Goal: Task Accomplishment & Management: Use online tool/utility

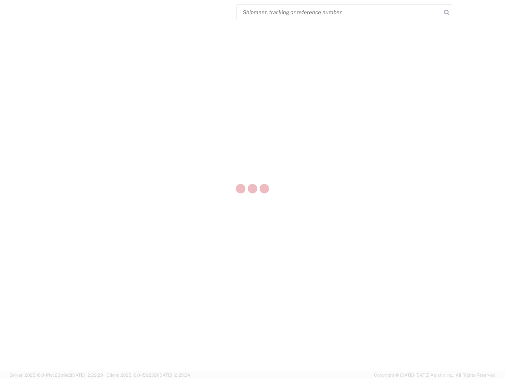
select select "US"
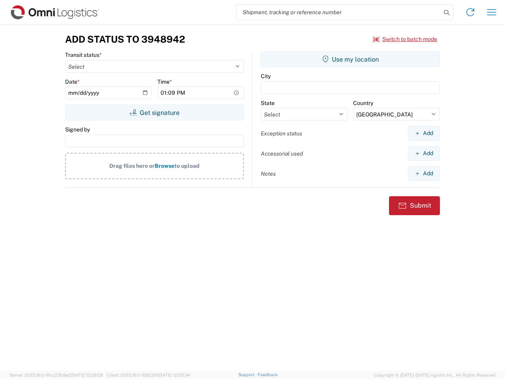
click at [339, 12] on input "search" at bounding box center [339, 12] width 204 height 15
click at [447, 13] on icon at bounding box center [446, 12] width 11 height 11
click at [470, 12] on icon at bounding box center [470, 12] width 13 height 13
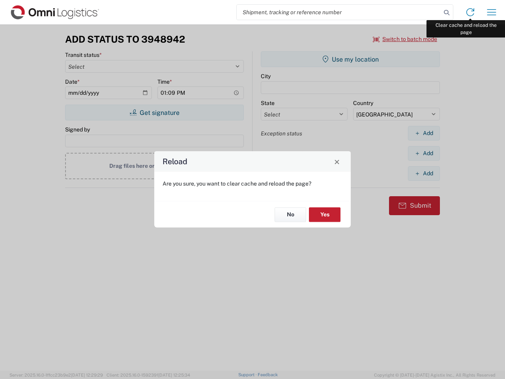
click at [492, 12] on div "Reload Are you sure, you want to clear cache and reload the page? No Yes" at bounding box center [252, 189] width 505 height 379
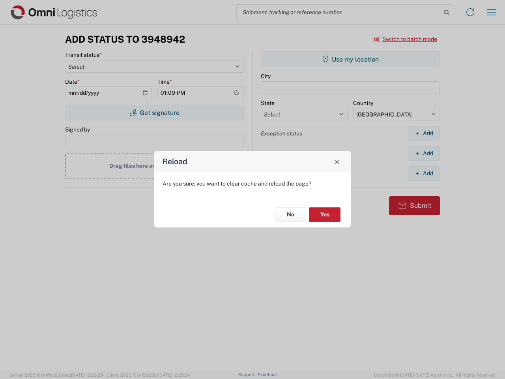
click at [405, 39] on div "Reload Are you sure, you want to clear cache and reload the page? No Yes" at bounding box center [252, 189] width 505 height 379
click at [154, 112] on div "Reload Are you sure, you want to clear cache and reload the page? No Yes" at bounding box center [252, 189] width 505 height 379
click at [350, 59] on div "Reload Are you sure, you want to clear cache and reload the page? No Yes" at bounding box center [252, 189] width 505 height 379
click at [424, 133] on div "Reload Are you sure, you want to clear cache and reload the page? No Yes" at bounding box center [252, 189] width 505 height 379
click at [424, 153] on div "Reload Are you sure, you want to clear cache and reload the page? No Yes" at bounding box center [252, 189] width 505 height 379
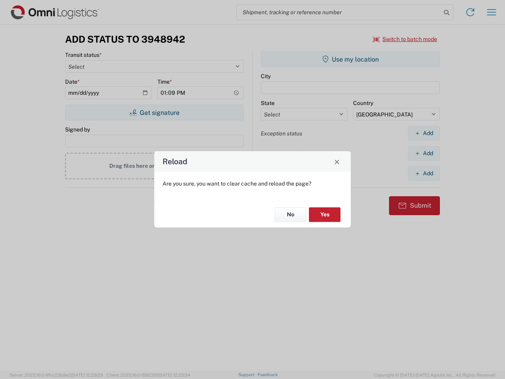
click at [424, 173] on div "Reload Are you sure, you want to clear cache and reload the page? No Yes" at bounding box center [252, 189] width 505 height 379
